Goal: Task Accomplishment & Management: Manage account settings

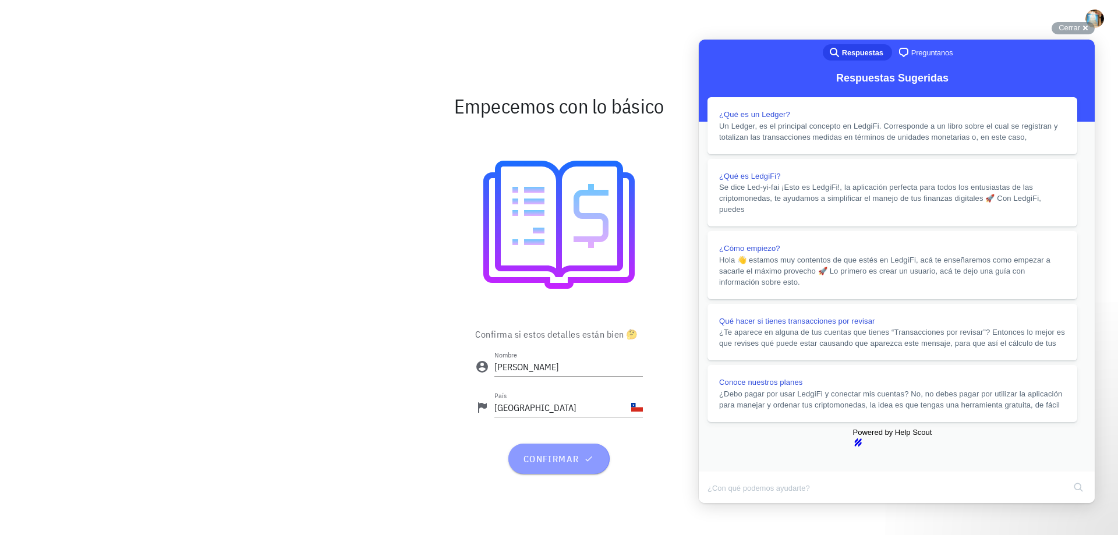
click at [564, 458] on span "confirmar" at bounding box center [558, 459] width 73 height 12
click at [1075, 26] on span "Cerrar" at bounding box center [1070, 27] width 22 height 9
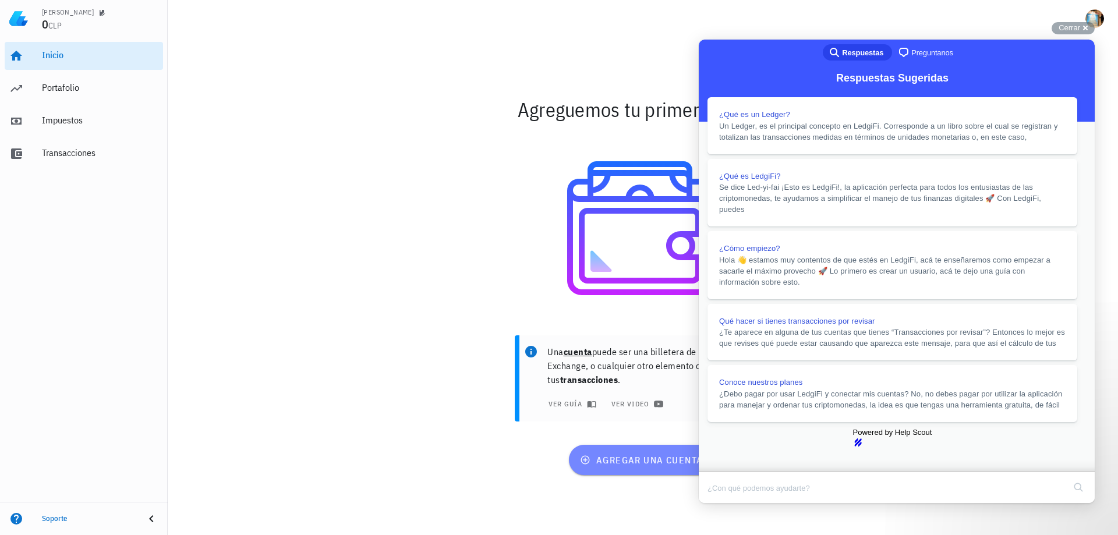
click at [630, 458] on span "agregar una cuenta" at bounding box center [642, 460] width 121 height 12
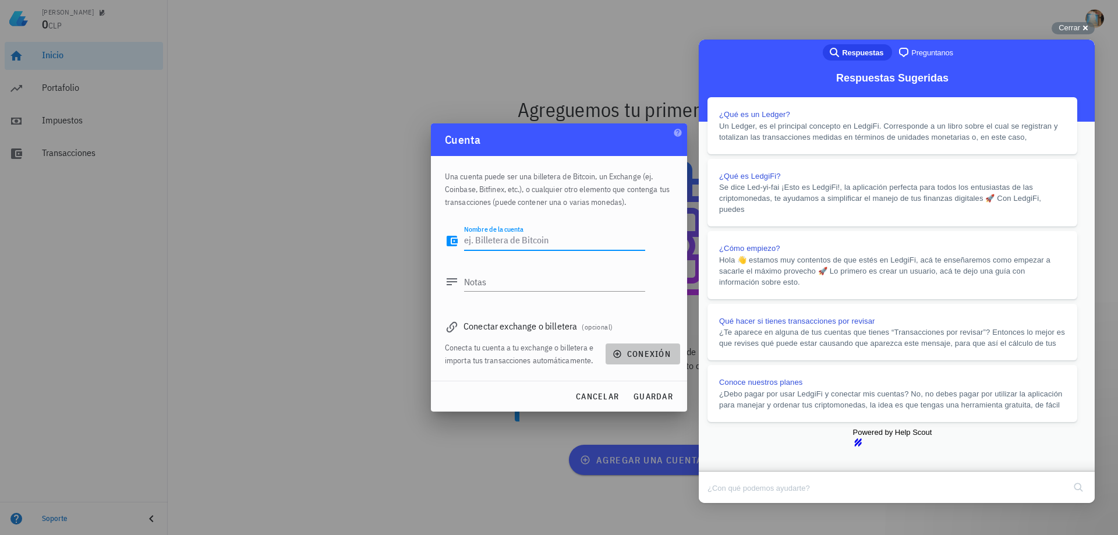
click at [640, 353] on span "conexión" at bounding box center [643, 354] width 56 height 10
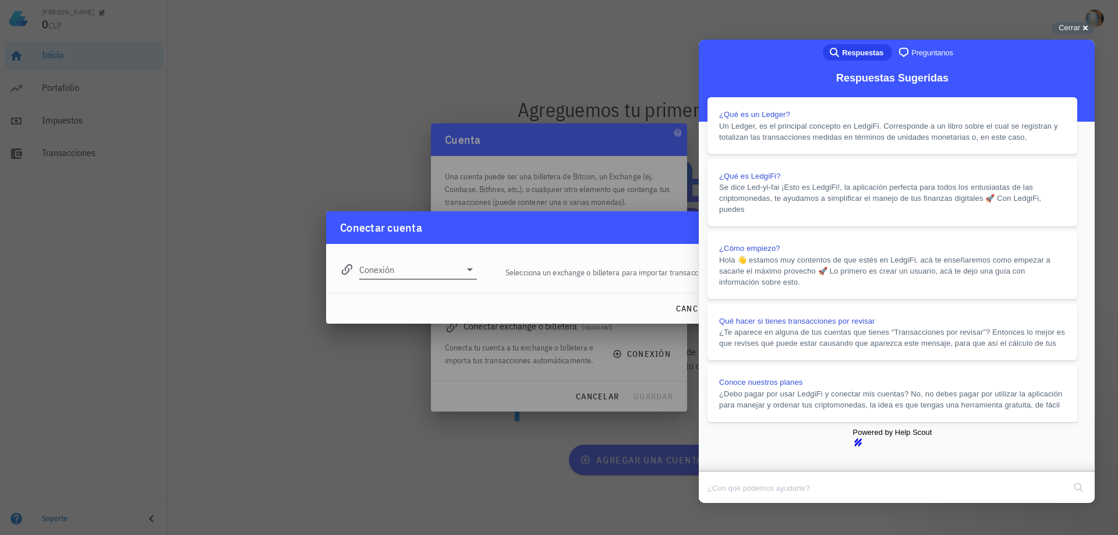
click at [415, 266] on input "Conexión" at bounding box center [409, 269] width 101 height 19
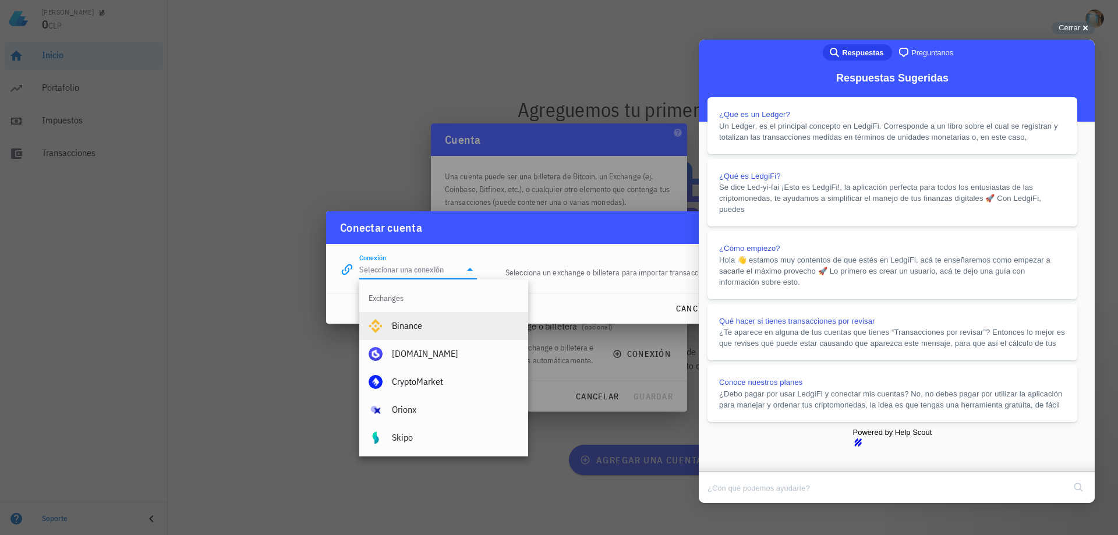
click at [423, 323] on div "Binance" at bounding box center [455, 325] width 127 height 11
type input "Binance"
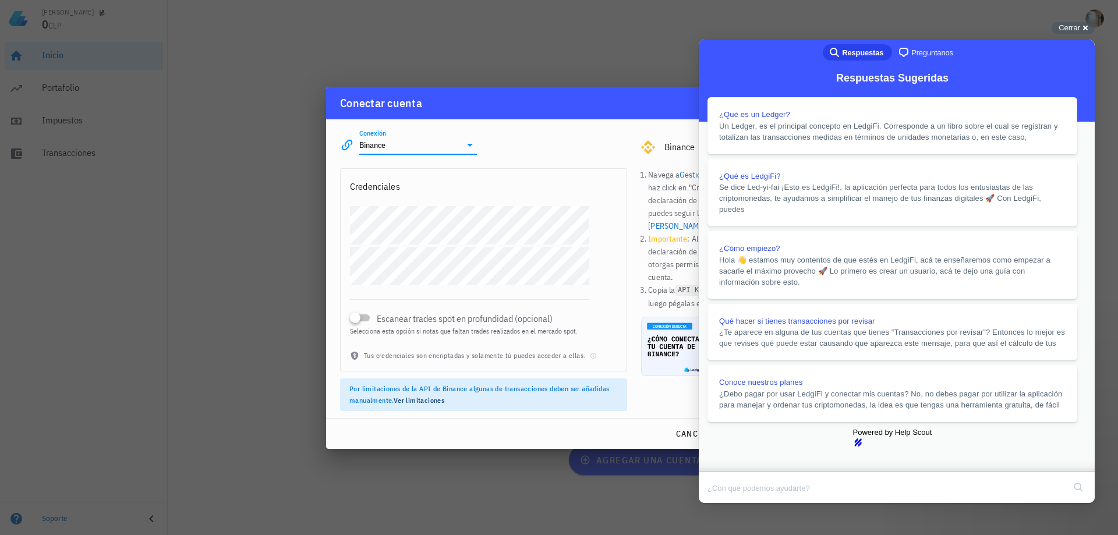
click at [596, 292] on div "Escanear trades spot en profundidad (opcional) Selecciona esta opción si notas …" at bounding box center [484, 278] width 286 height 144
click at [720, 504] on button "Close" at bounding box center [710, 511] width 21 height 15
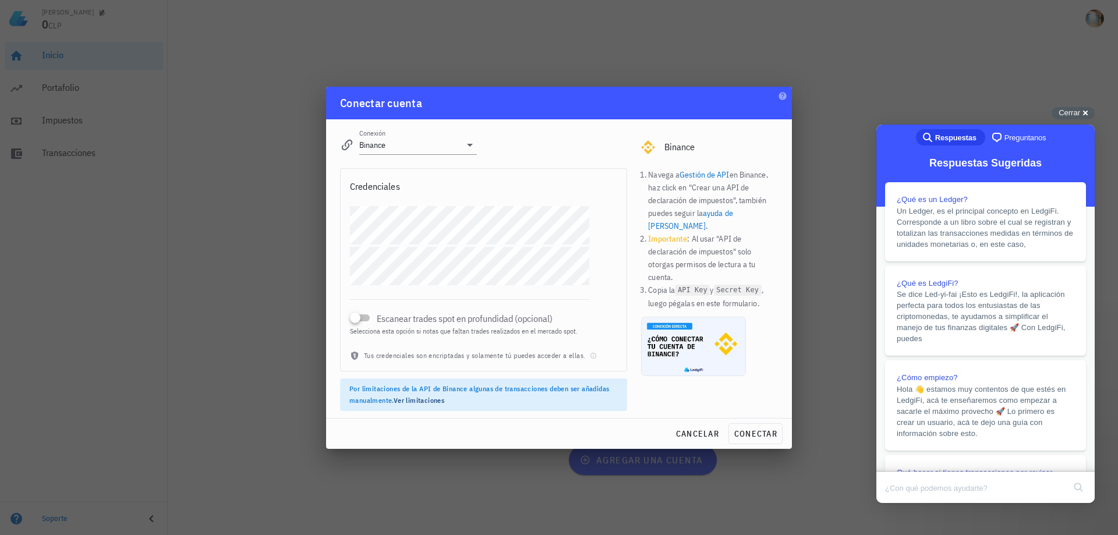
drag, startPoint x: 963, startPoint y: 84, endPoint x: 209, endPoint y: 6, distance: 757.8
click at [963, 84] on div at bounding box center [559, 267] width 1118 height 535
click at [1072, 109] on span "Cerrar" at bounding box center [1070, 112] width 22 height 9
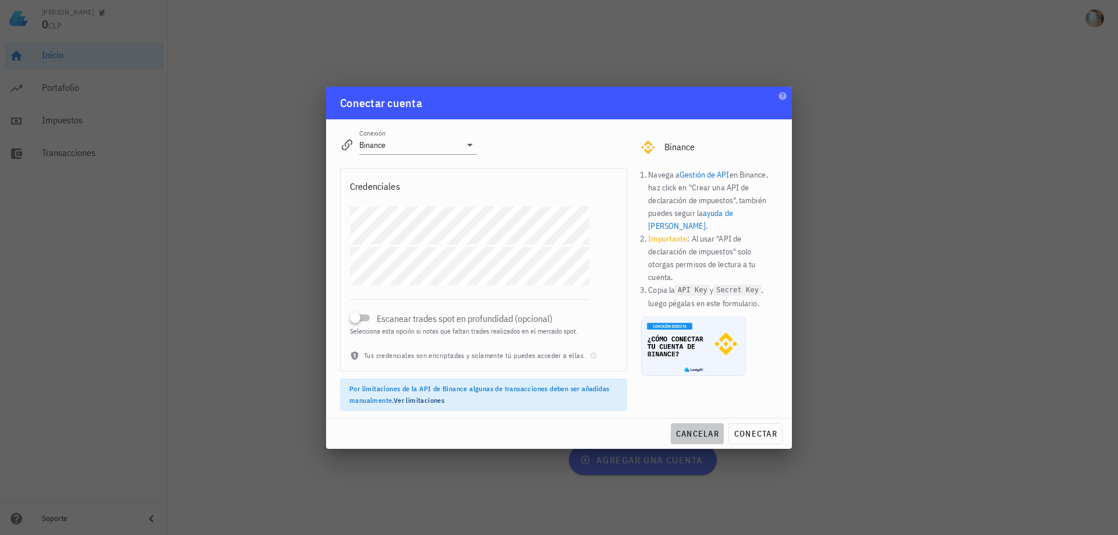
click at [686, 435] on span "cancelar" at bounding box center [698, 434] width 44 height 10
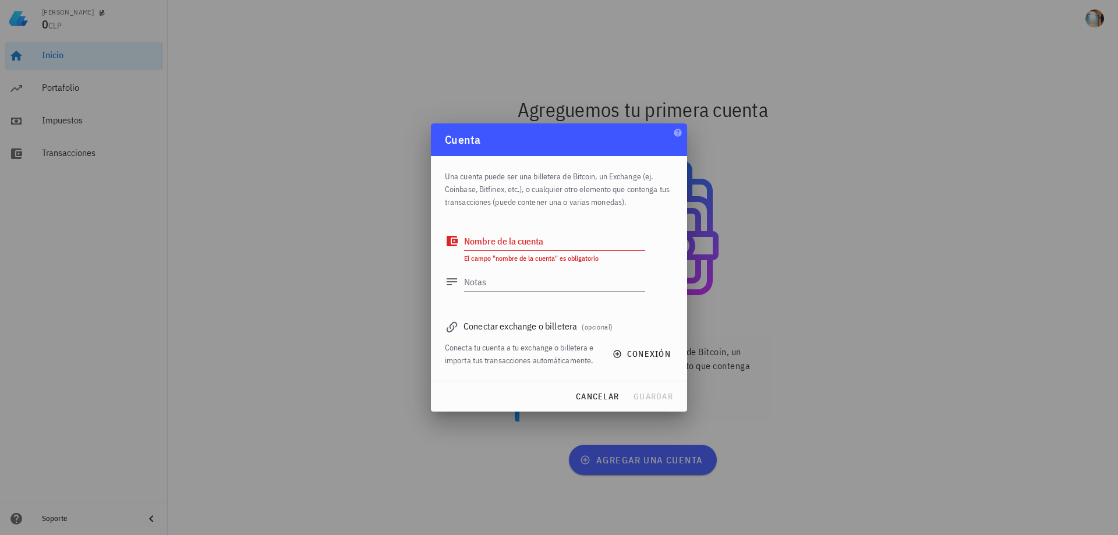
click at [756, 195] on div at bounding box center [559, 267] width 1118 height 535
click at [603, 390] on button "cancelar" at bounding box center [597, 396] width 53 height 21
